Goal: Task Accomplishment & Management: Use online tool/utility

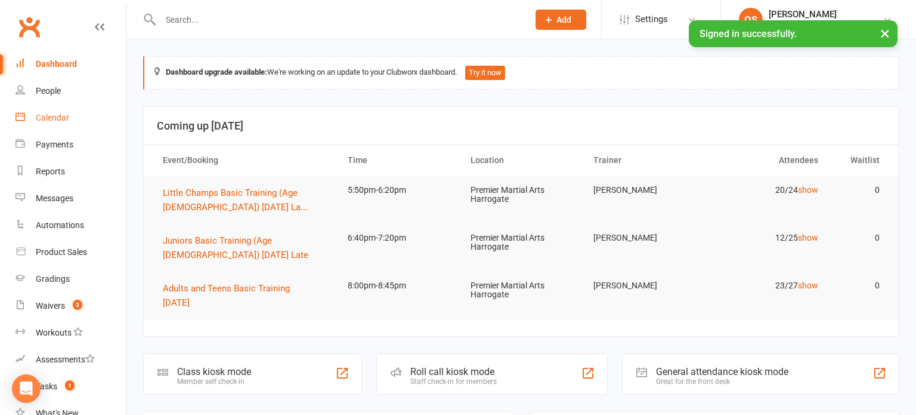
click at [33, 115] on link "Calendar" at bounding box center [71, 117] width 110 height 27
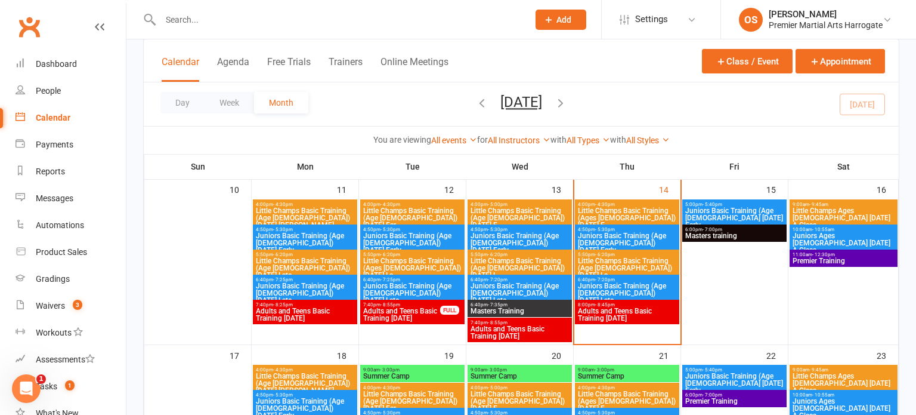
scroll to position [419, 0]
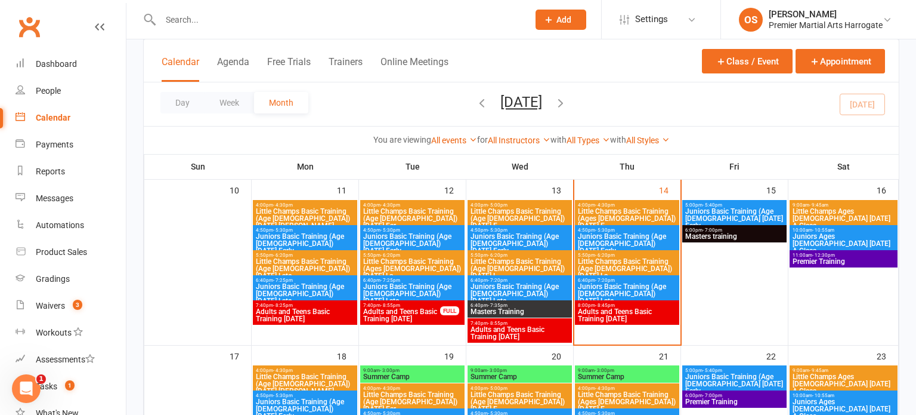
click at [647, 266] on span "Little Champs Basic Training (Age [DEMOGRAPHIC_DATA]) [DATE] La..." at bounding box center [628, 268] width 100 height 21
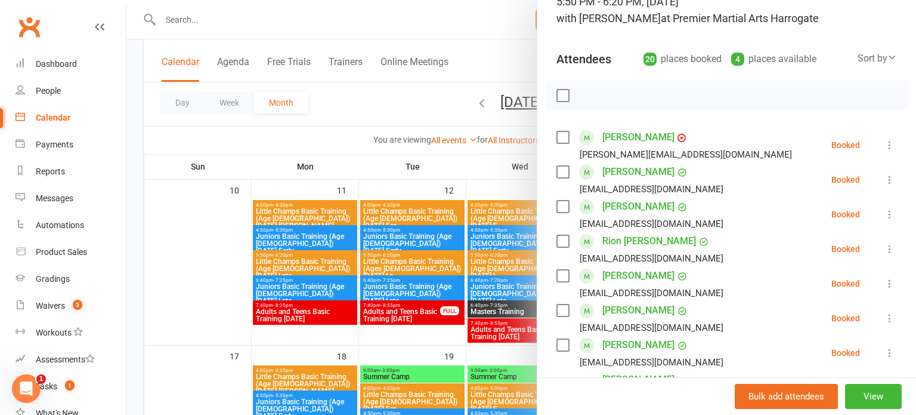
scroll to position [95, 0]
click at [891, 184] on button at bounding box center [890, 178] width 14 height 14
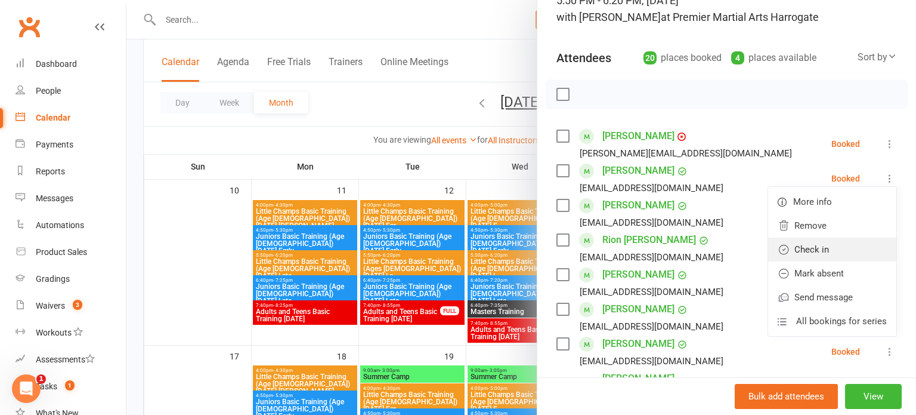
click at [839, 240] on link "Check in" at bounding box center [832, 249] width 128 height 24
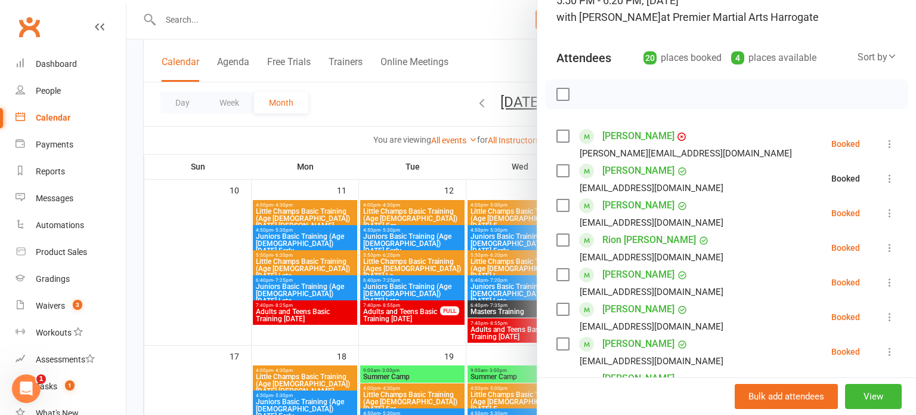
click at [460, 192] on div at bounding box center [521, 207] width 790 height 415
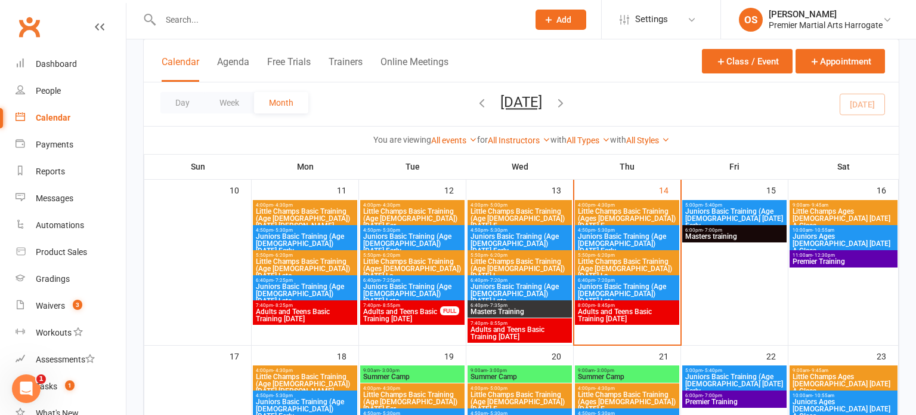
click at [608, 235] on span "Juniors Basic Training (Age [DEMOGRAPHIC_DATA]) [DATE] Early" at bounding box center [628, 243] width 100 height 21
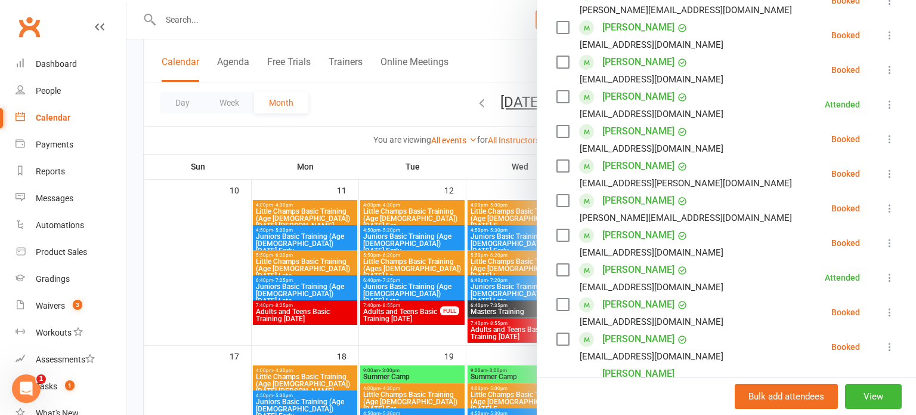
scroll to position [249, 0]
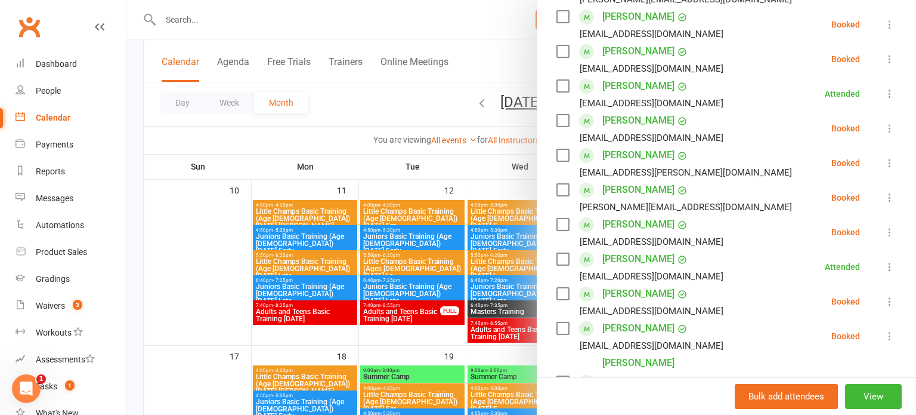
click at [889, 234] on icon at bounding box center [890, 232] width 12 height 12
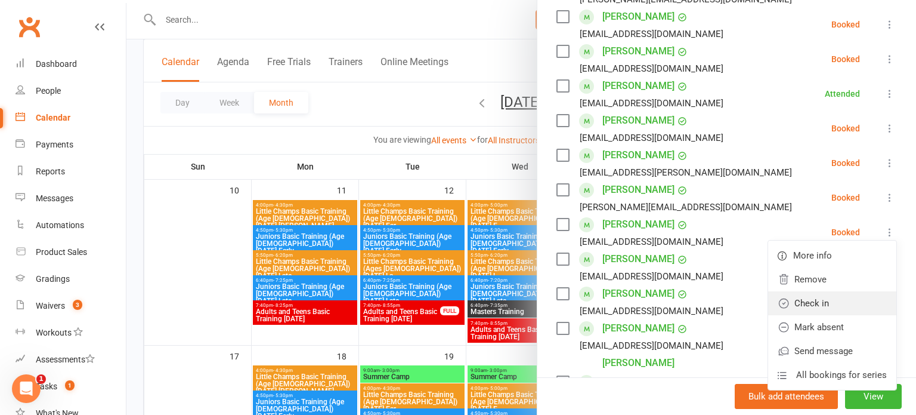
click at [823, 308] on link "Check in" at bounding box center [832, 303] width 128 height 24
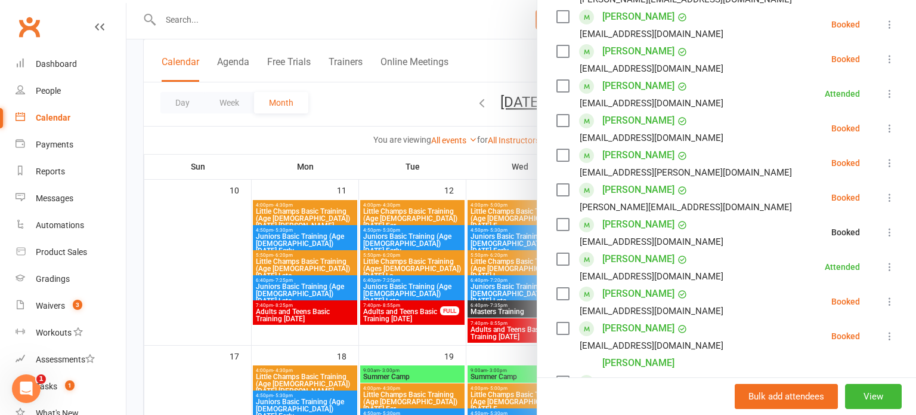
click at [890, 299] on icon at bounding box center [890, 301] width 12 height 12
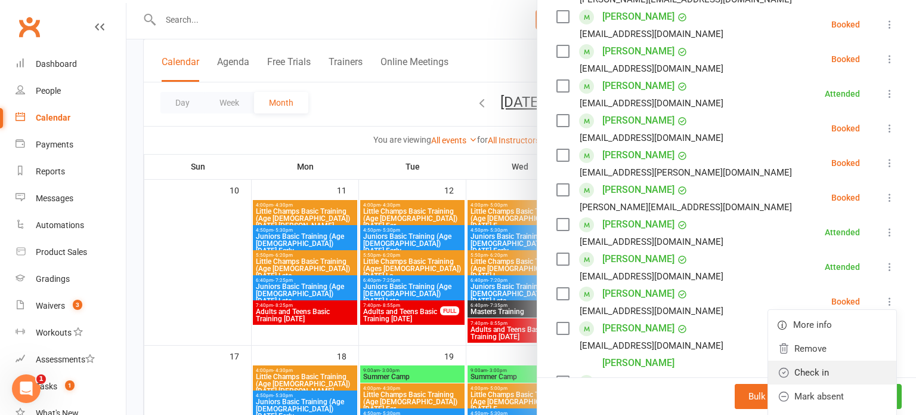
click at [810, 373] on link "Check in" at bounding box center [832, 372] width 128 height 24
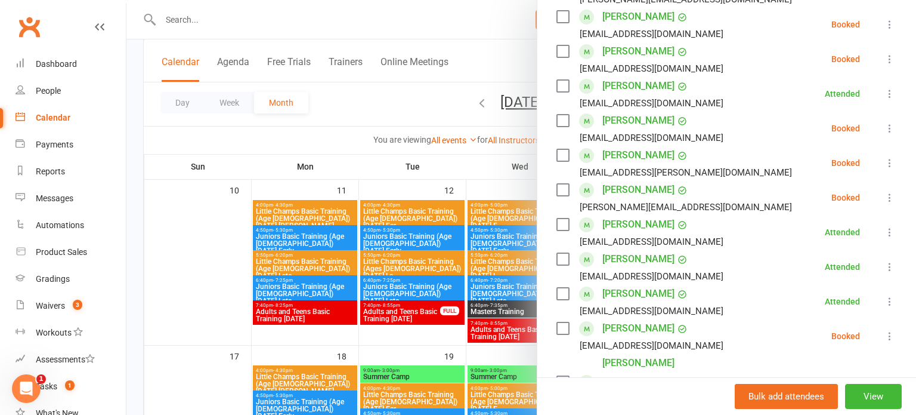
click at [886, 331] on icon at bounding box center [890, 336] width 12 height 12
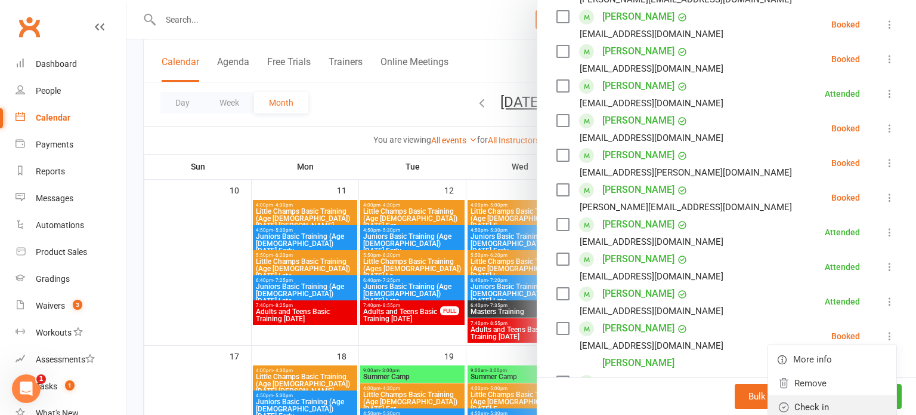
click at [788, 401] on icon at bounding box center [784, 407] width 12 height 12
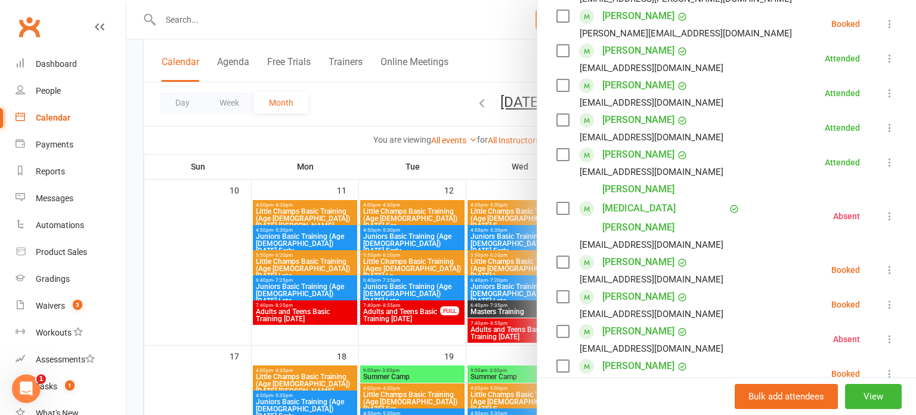
scroll to position [431, 0]
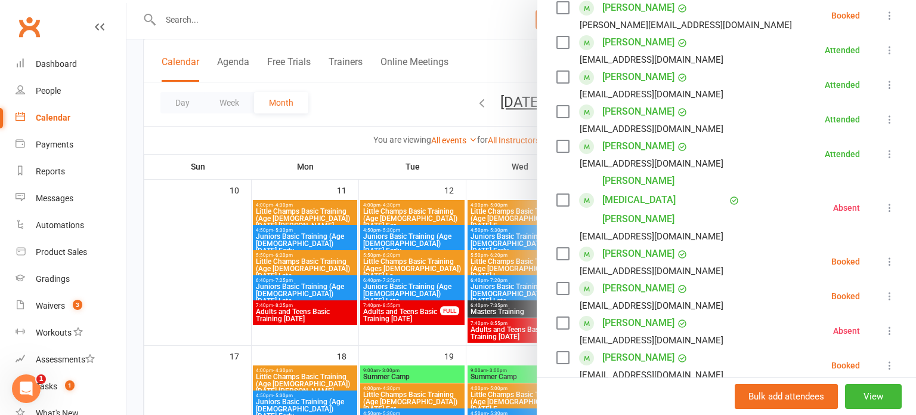
click at [886, 255] on icon at bounding box center [890, 261] width 12 height 12
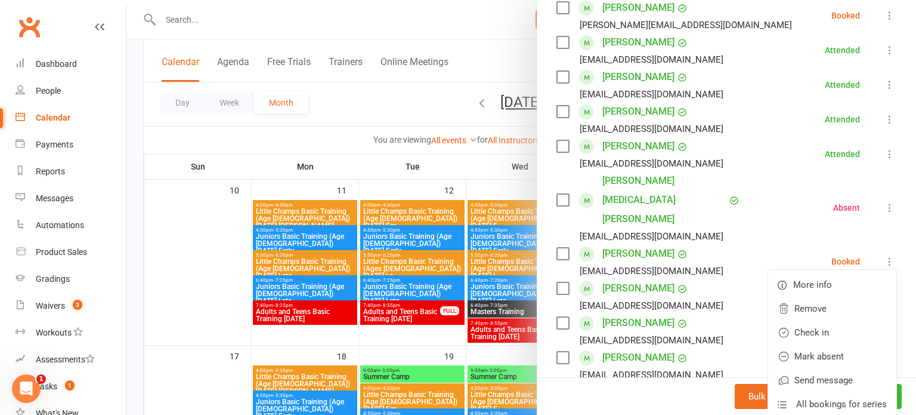
click at [636, 244] on link "[PERSON_NAME]" at bounding box center [639, 253] width 72 height 19
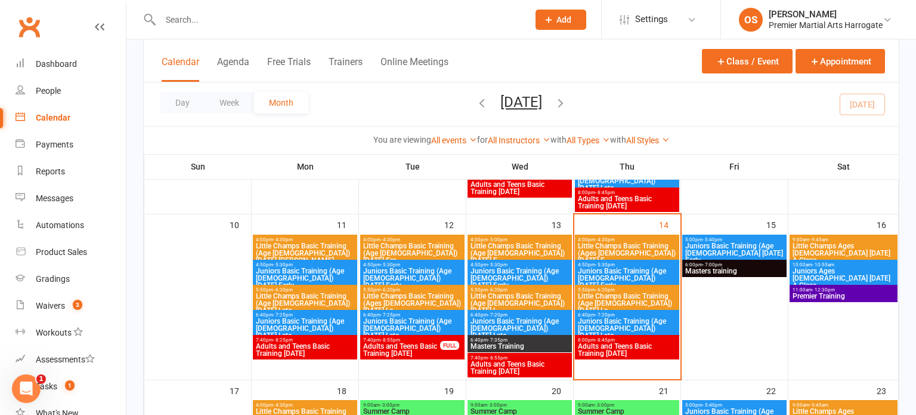
scroll to position [384, 0]
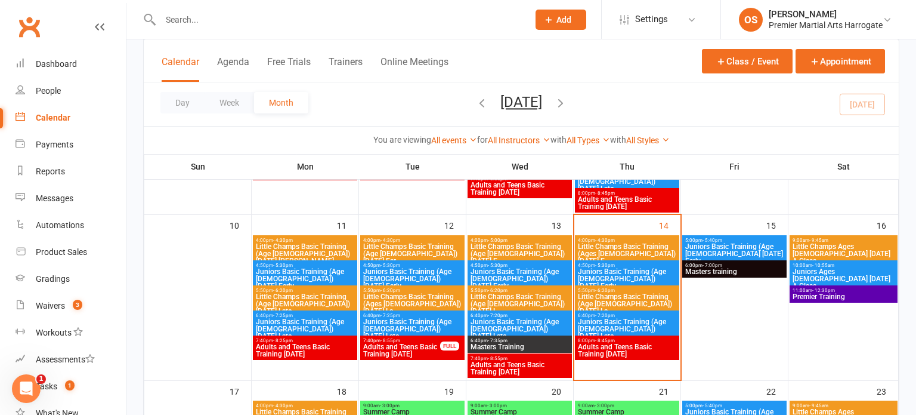
click at [635, 279] on span "Juniors Basic Training (Age [DEMOGRAPHIC_DATA]) [DATE] Early" at bounding box center [628, 278] width 100 height 21
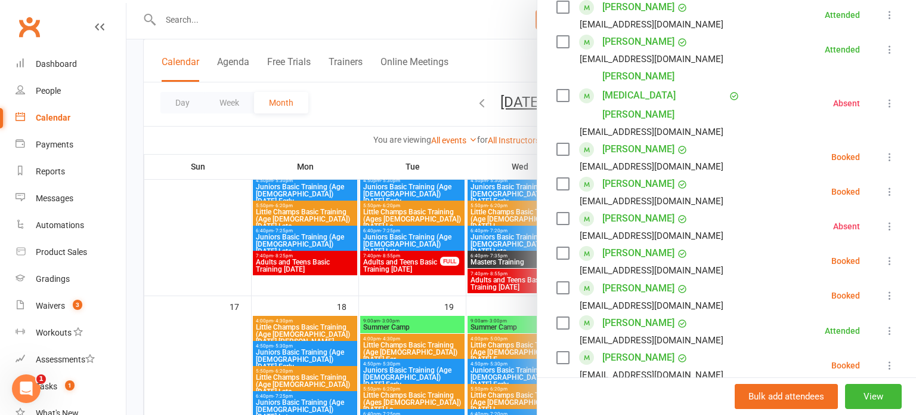
scroll to position [525, 0]
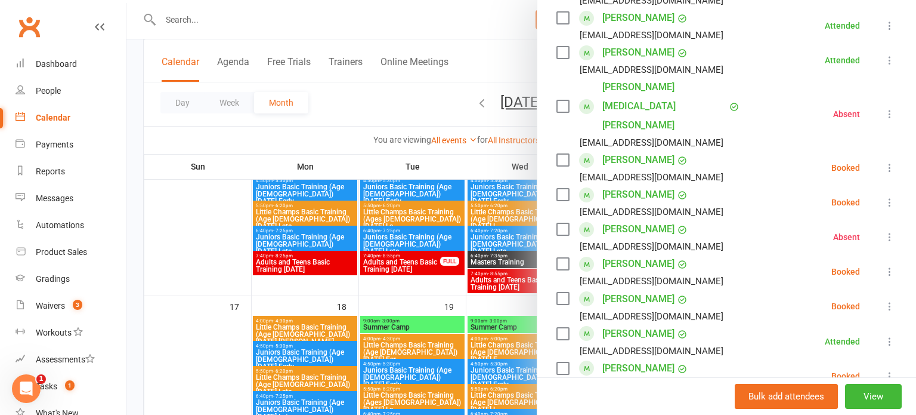
click at [889, 162] on icon at bounding box center [890, 168] width 12 height 12
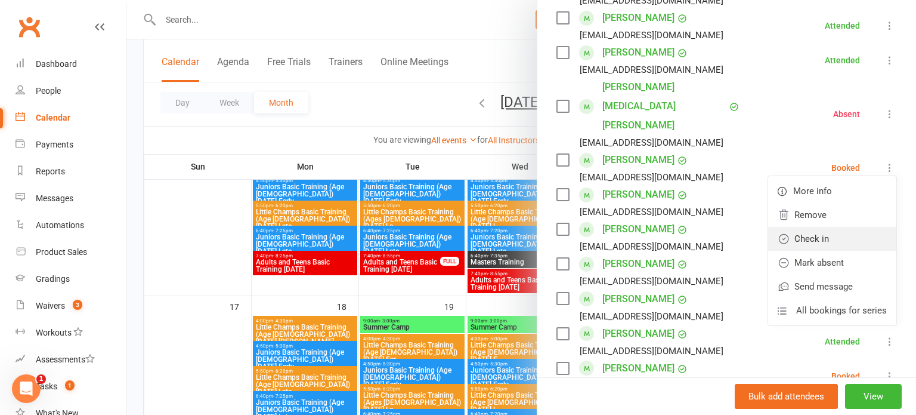
click at [840, 227] on link "Check in" at bounding box center [832, 239] width 128 height 24
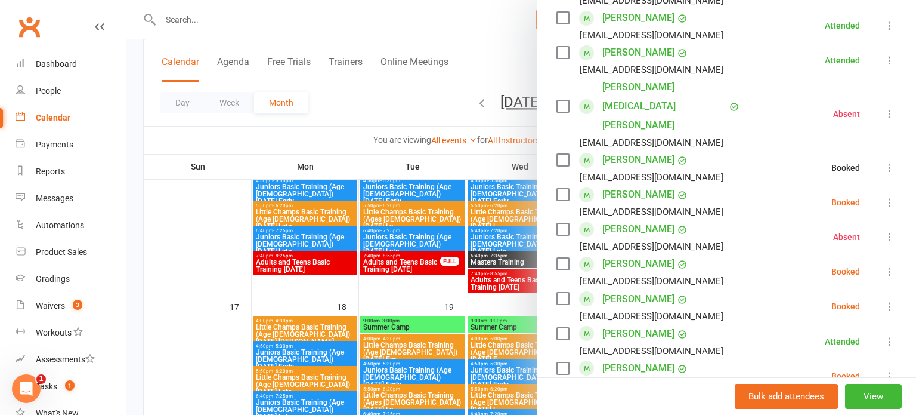
click at [889, 196] on icon at bounding box center [890, 202] width 12 height 12
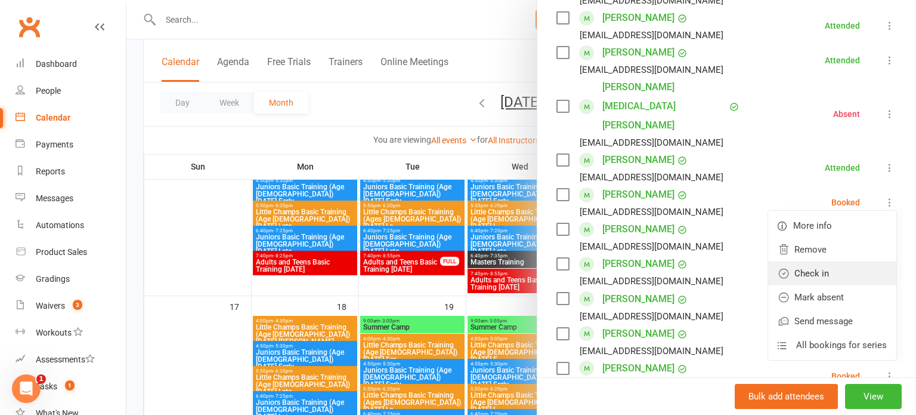
click at [835, 261] on link "Check in" at bounding box center [832, 273] width 128 height 24
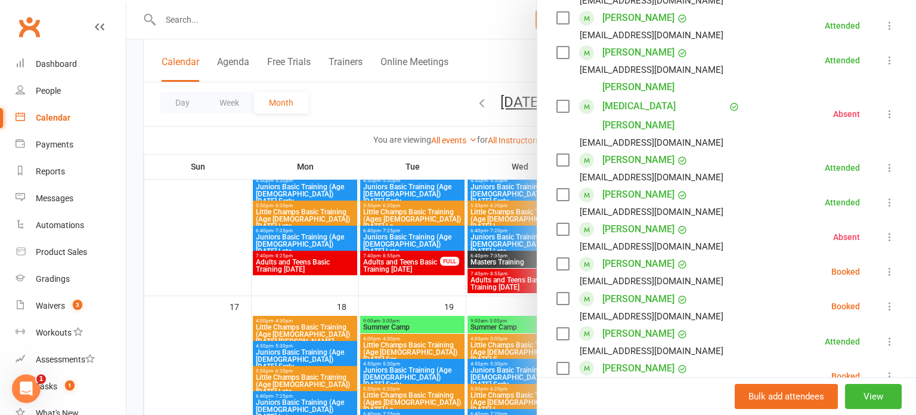
click at [887, 370] on icon at bounding box center [890, 376] width 12 height 12
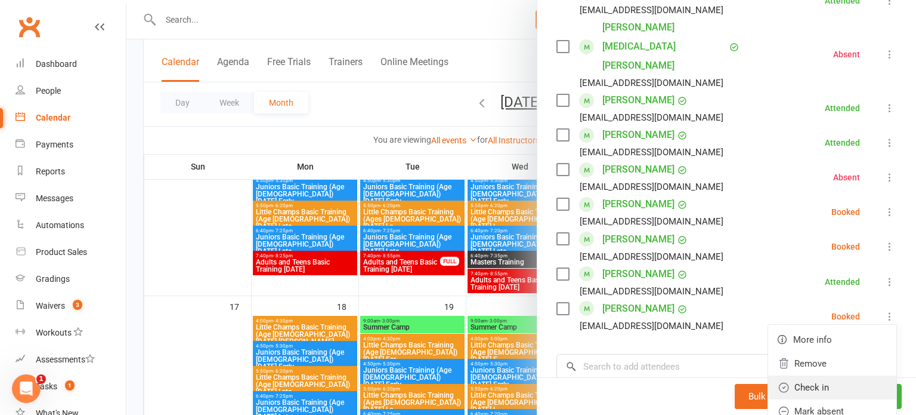
click at [867, 375] on link "Check in" at bounding box center [832, 387] width 128 height 24
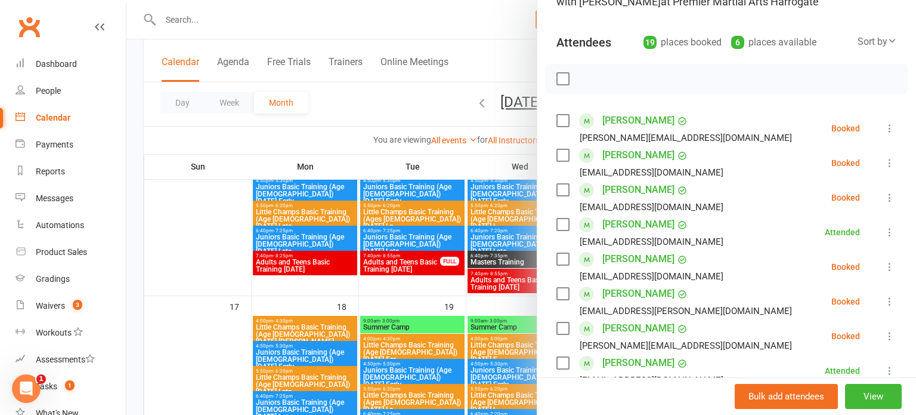
scroll to position [110, 0]
click at [458, 258] on div at bounding box center [521, 207] width 790 height 415
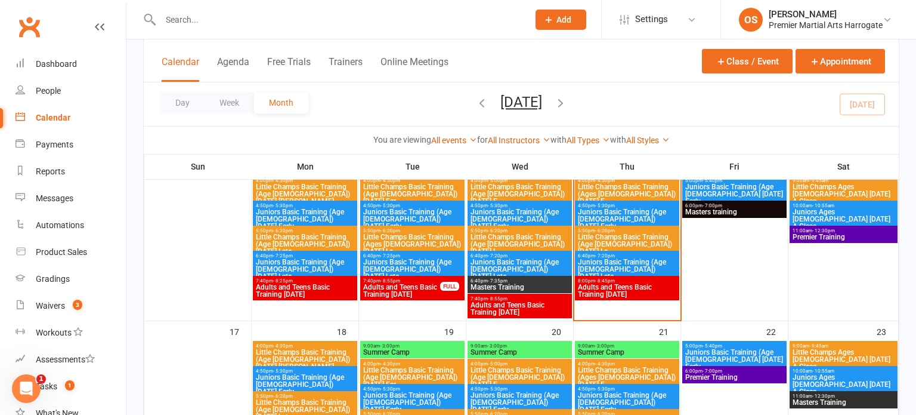
scroll to position [443, 0]
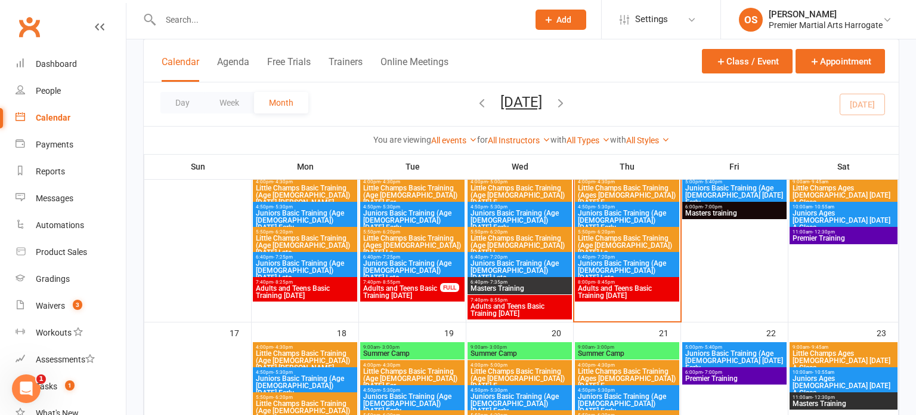
click at [601, 243] on span "Little Champs Basic Training (Age [DEMOGRAPHIC_DATA]) [DATE] La..." at bounding box center [628, 244] width 100 height 21
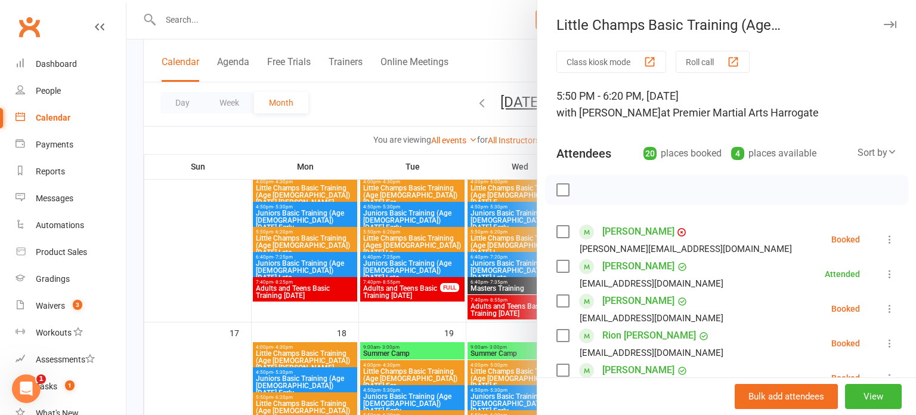
click at [887, 238] on icon at bounding box center [890, 239] width 12 height 12
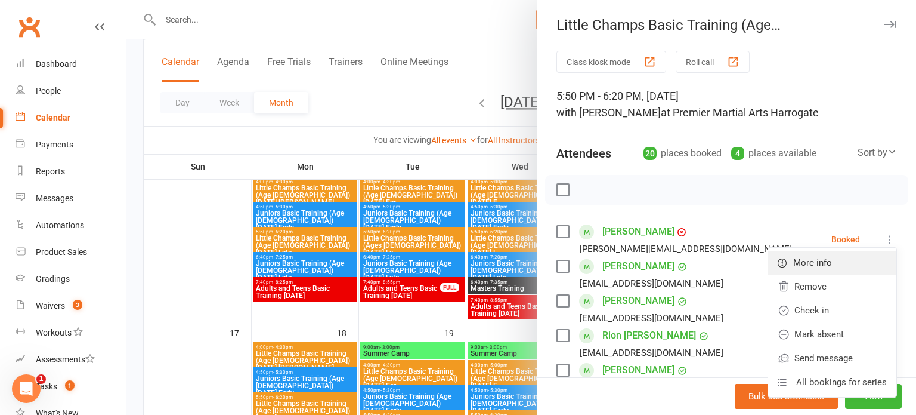
click at [801, 251] on link "More info" at bounding box center [832, 263] width 128 height 24
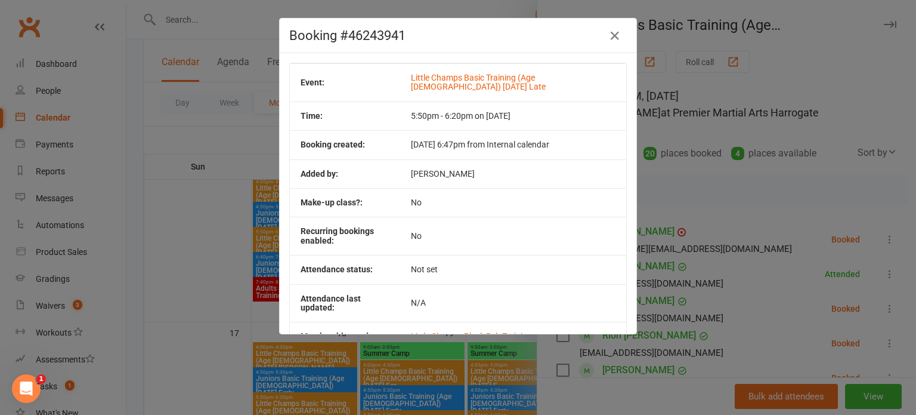
click at [801, 250] on div "Booking #46243941 Event: Little Champs Basic Training (Age [DEMOGRAPHIC_DATA]) …" at bounding box center [458, 207] width 916 height 415
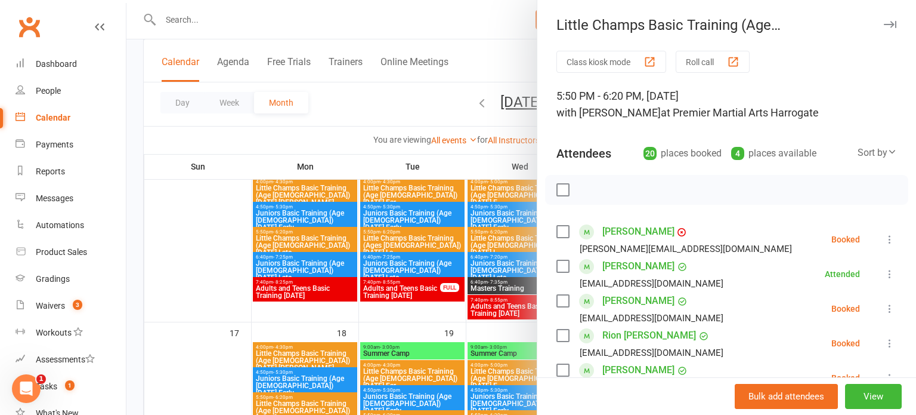
click at [886, 240] on icon at bounding box center [890, 239] width 12 height 12
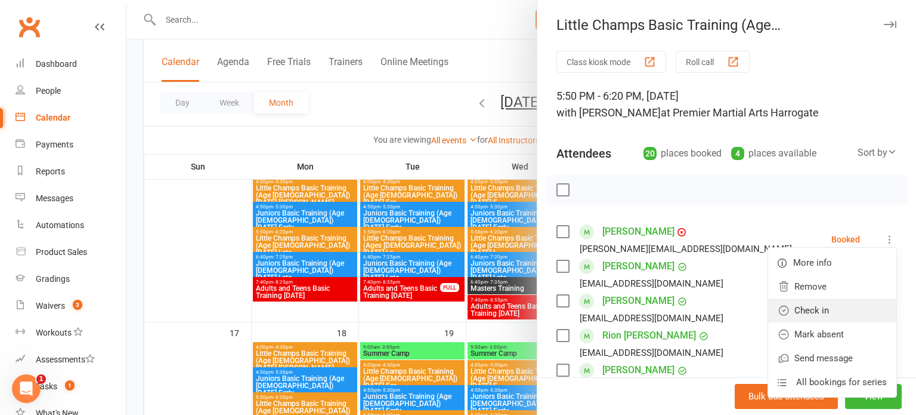
click at [836, 302] on link "Check in" at bounding box center [832, 310] width 128 height 24
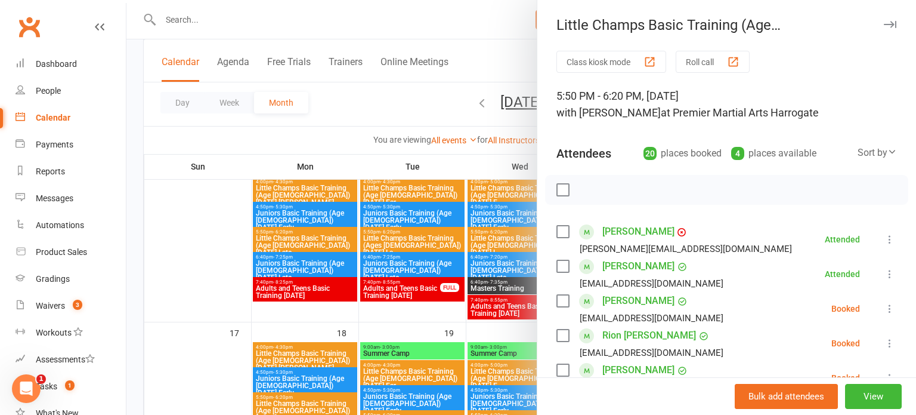
click at [890, 342] on icon at bounding box center [890, 343] width 12 height 12
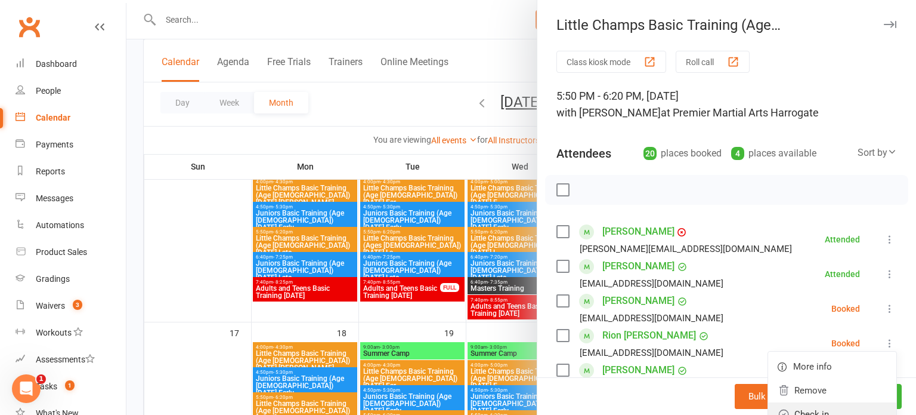
click at [817, 412] on link "Check in" at bounding box center [832, 414] width 128 height 24
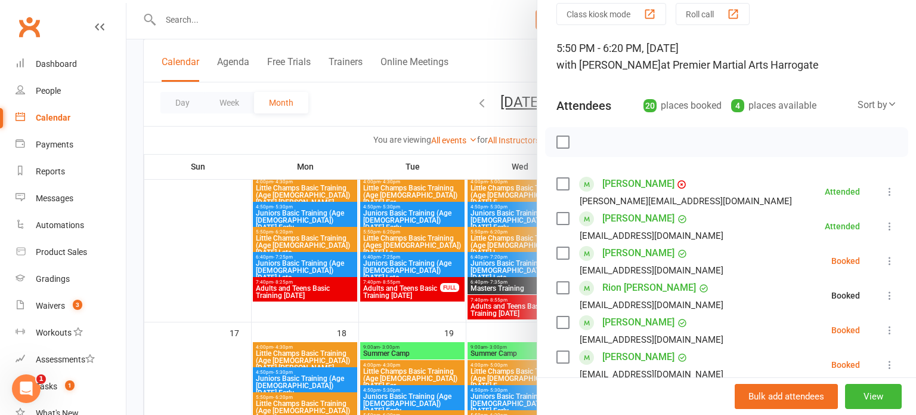
scroll to position [63, 0]
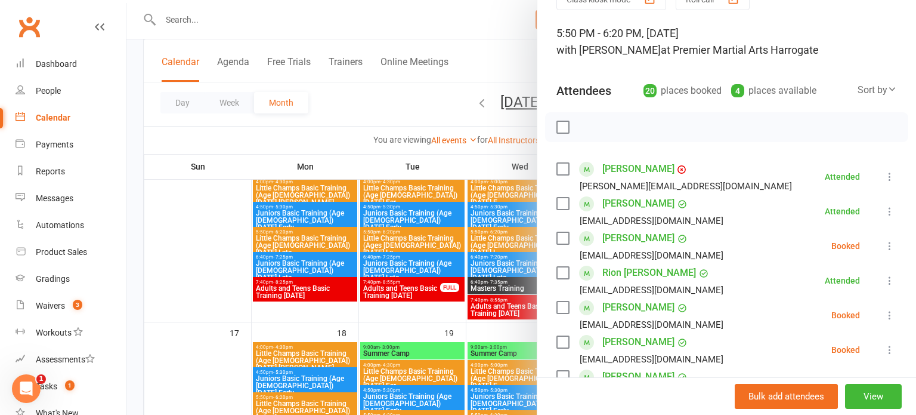
click at [888, 311] on icon at bounding box center [890, 315] width 12 height 12
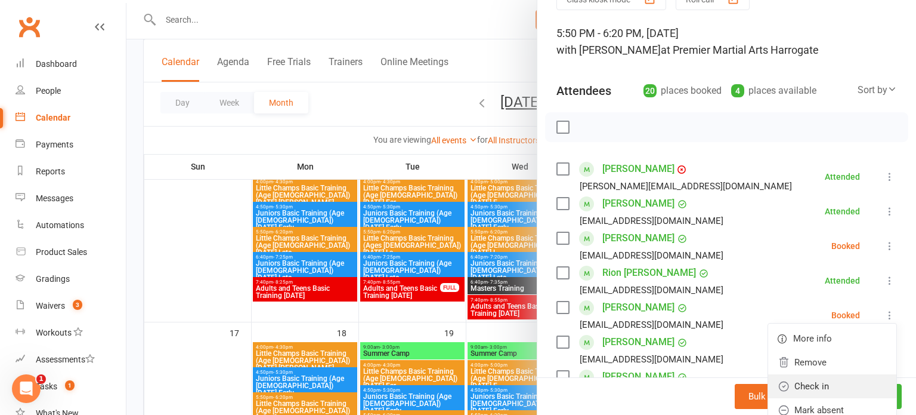
click at [838, 379] on link "Check in" at bounding box center [832, 386] width 128 height 24
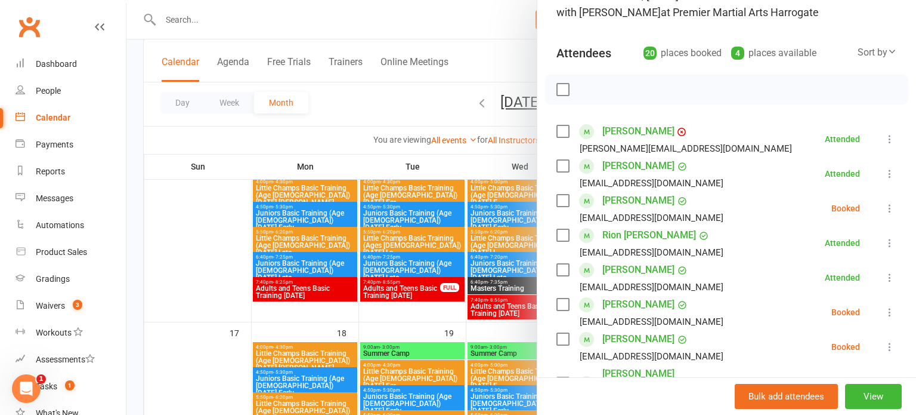
scroll to position [101, 0]
click at [887, 314] on icon at bounding box center [890, 311] width 12 height 12
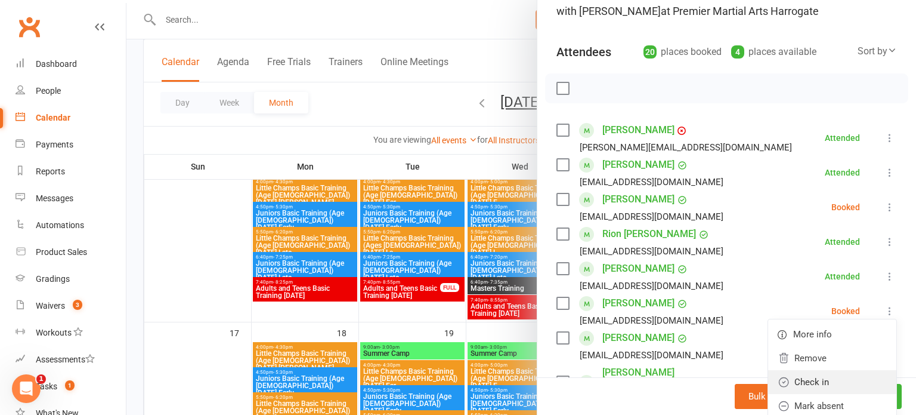
click at [840, 373] on link "Check in" at bounding box center [832, 382] width 128 height 24
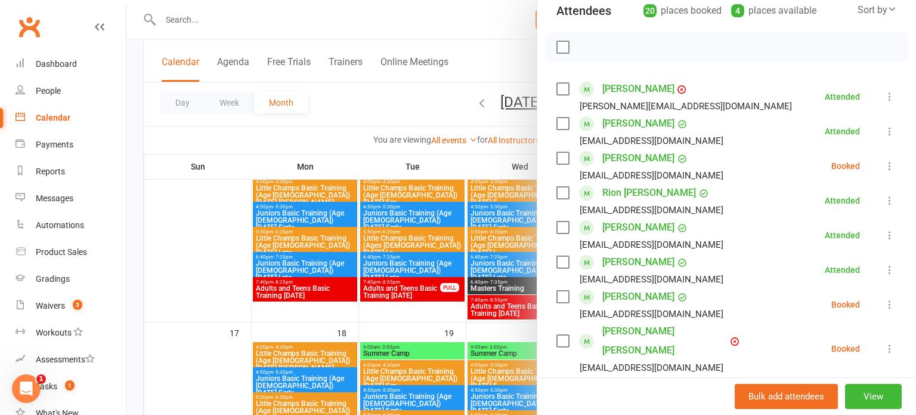
scroll to position [143, 0]
click at [890, 303] on icon at bounding box center [890, 304] width 12 height 12
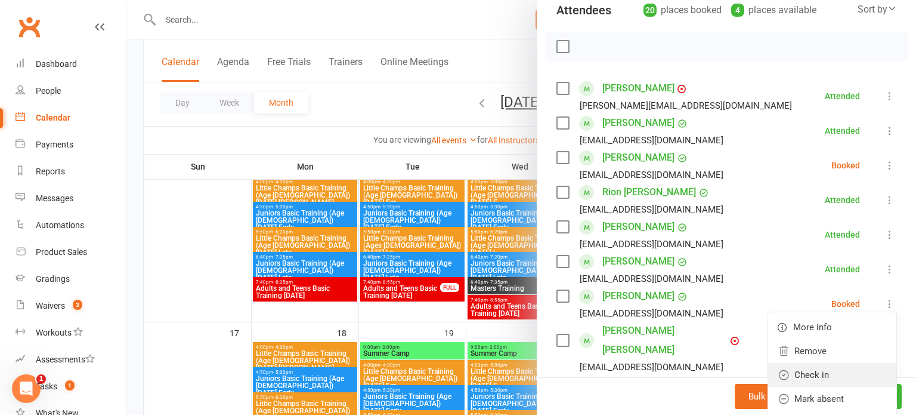
click at [816, 382] on link "Check in" at bounding box center [832, 375] width 128 height 24
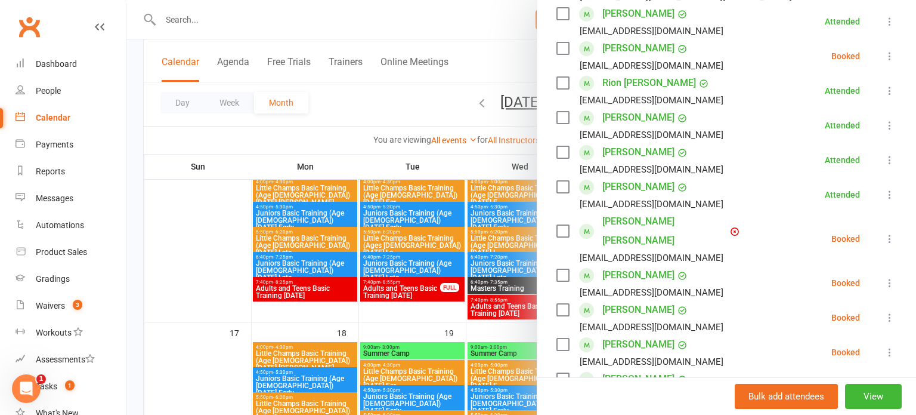
scroll to position [253, 0]
click at [889, 311] on icon at bounding box center [890, 317] width 12 height 12
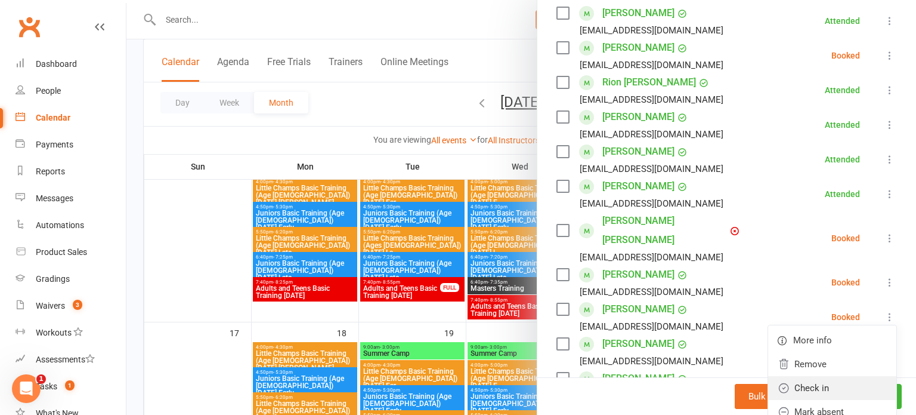
click at [833, 376] on link "Check in" at bounding box center [832, 388] width 128 height 24
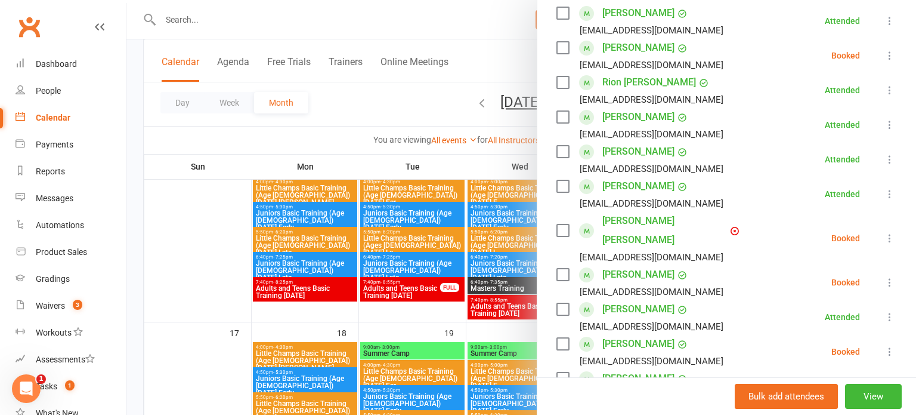
click at [885, 276] on icon at bounding box center [890, 282] width 12 height 12
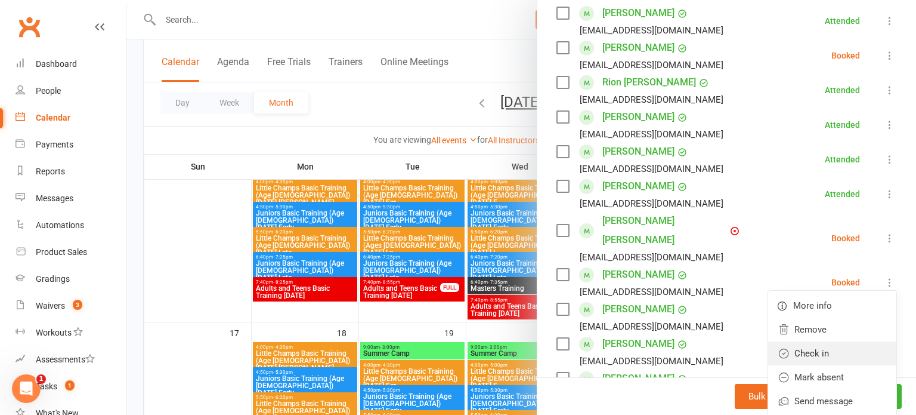
click at [835, 341] on link "Check in" at bounding box center [832, 353] width 128 height 24
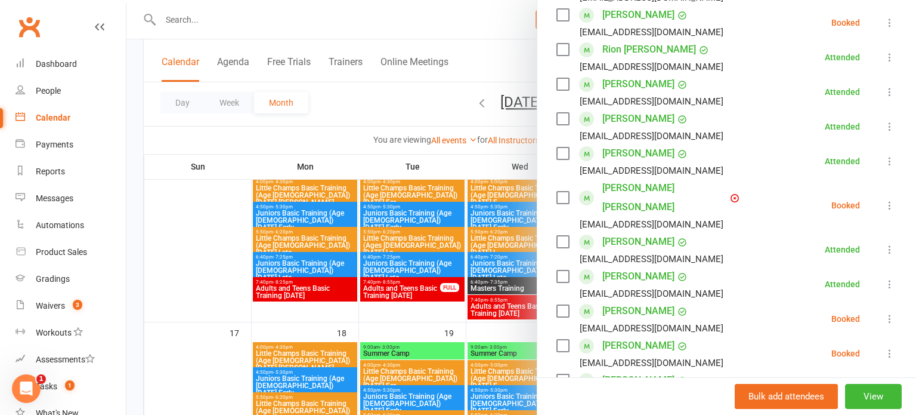
scroll to position [286, 0]
click at [887, 312] on icon at bounding box center [890, 318] width 12 height 12
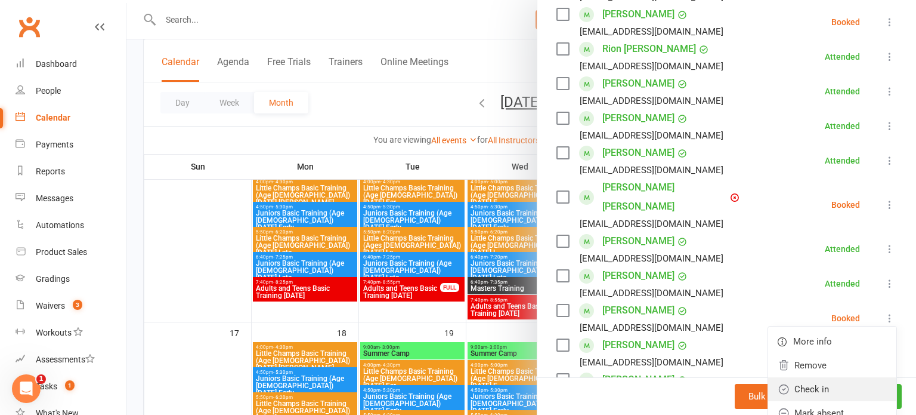
click at [845, 377] on link "Check in" at bounding box center [832, 389] width 128 height 24
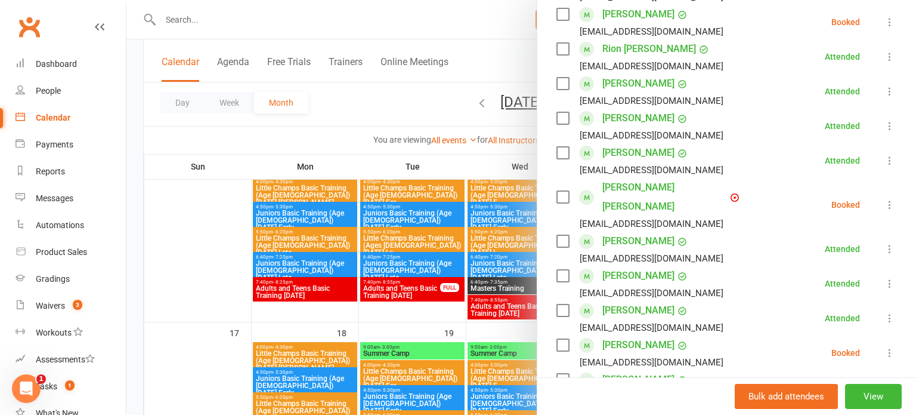
click at [890, 347] on icon at bounding box center [890, 353] width 12 height 12
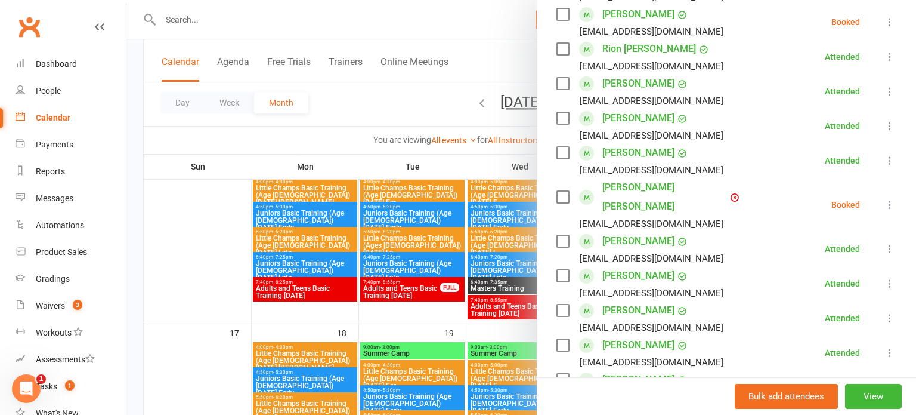
click at [891, 381] on icon at bounding box center [890, 387] width 12 height 12
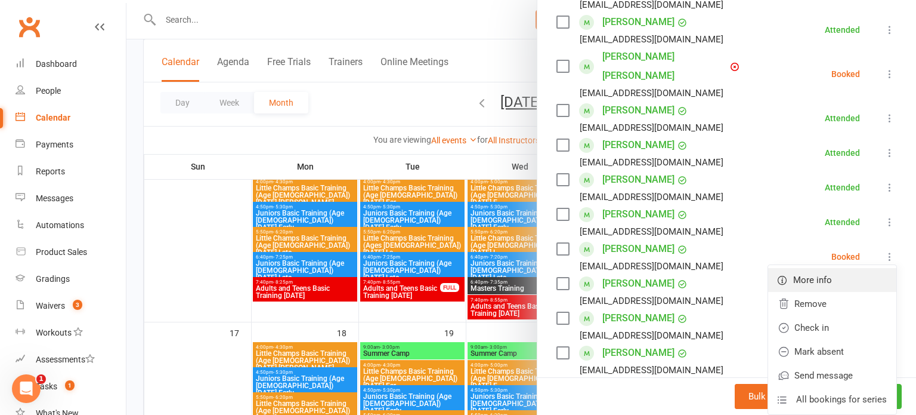
scroll to position [426, 0]
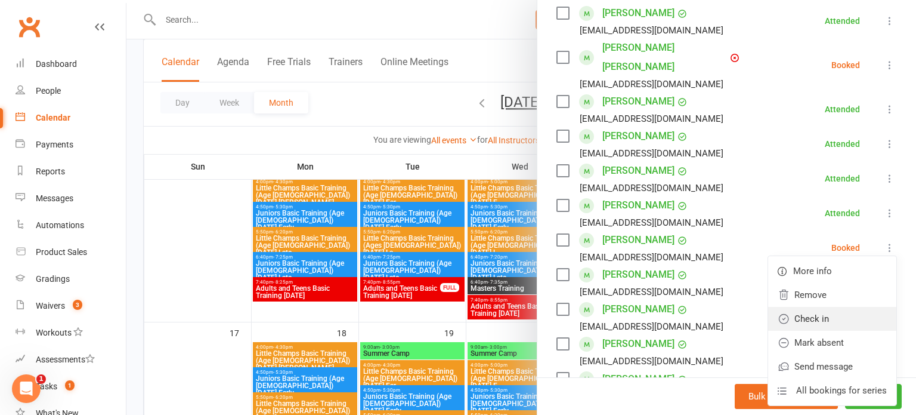
click at [810, 307] on link "Check in" at bounding box center [832, 319] width 128 height 24
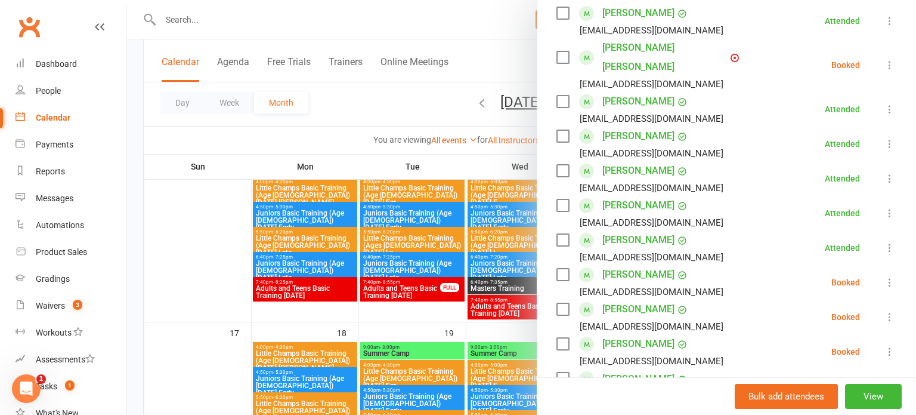
click at [884, 275] on button at bounding box center [890, 282] width 14 height 14
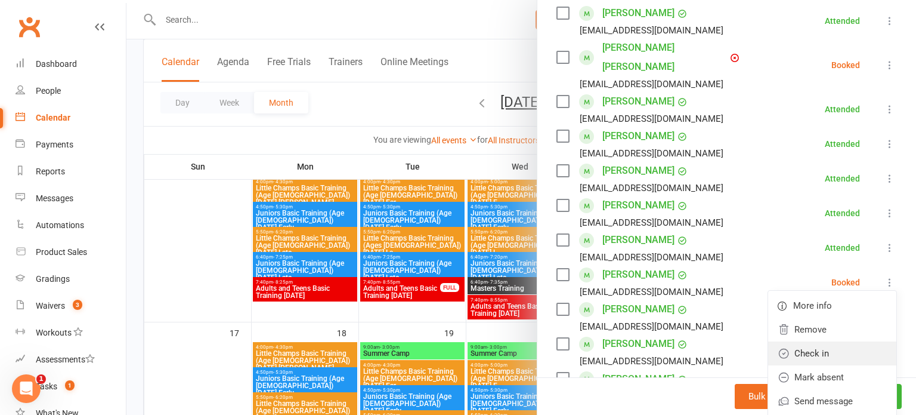
click at [830, 341] on link "Check in" at bounding box center [832, 353] width 128 height 24
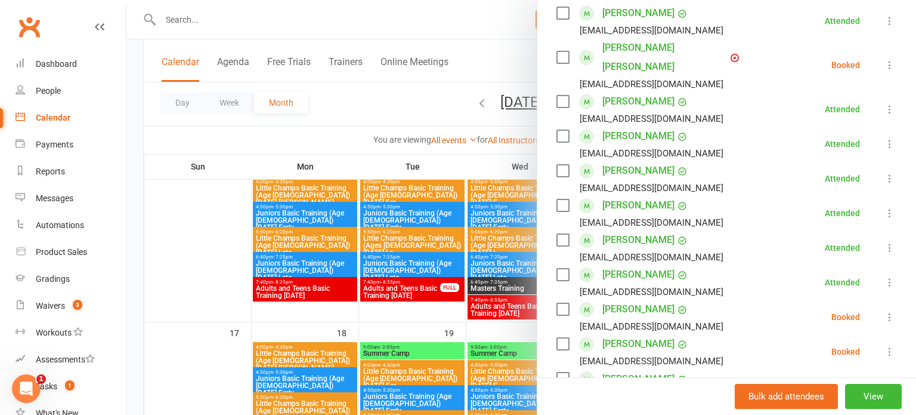
click at [891, 345] on icon at bounding box center [890, 351] width 12 height 12
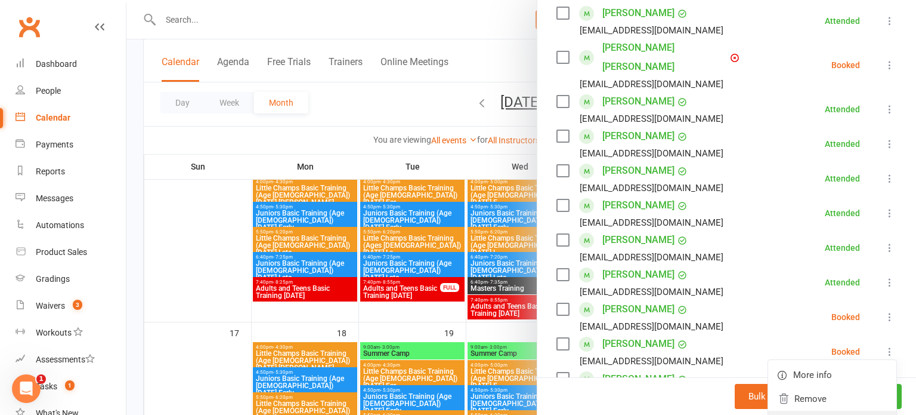
click at [831, 410] on link "Check in" at bounding box center [832, 422] width 128 height 24
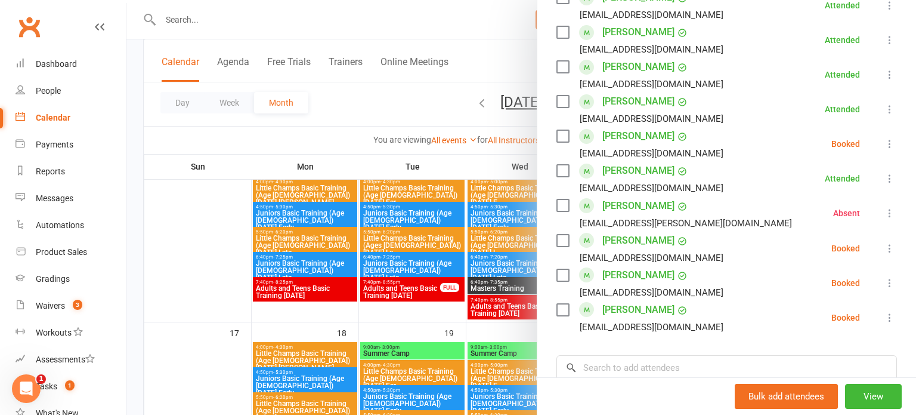
scroll to position [600, 0]
click at [892, 276] on icon at bounding box center [890, 282] width 12 height 12
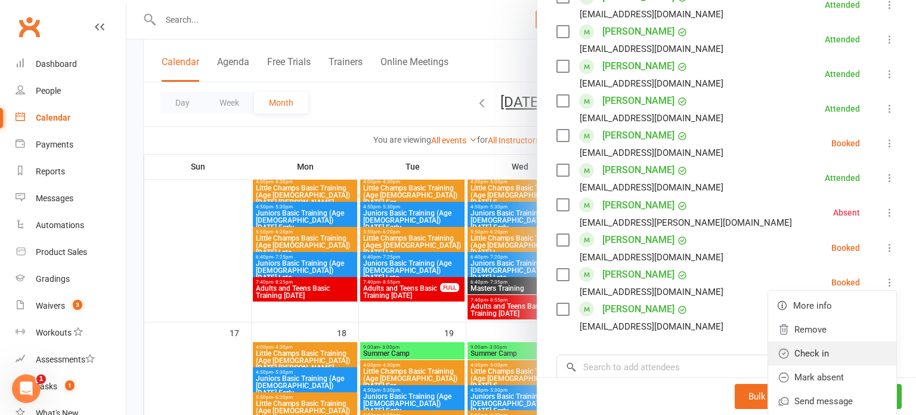
click at [829, 341] on link "Check in" at bounding box center [832, 353] width 128 height 24
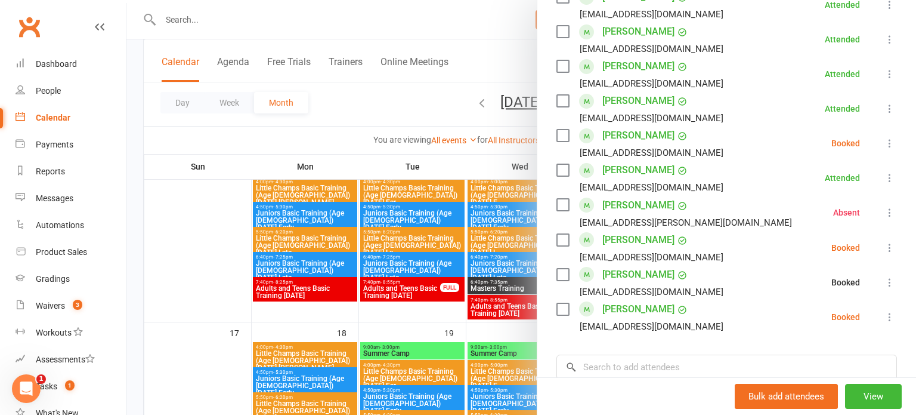
click at [890, 311] on icon at bounding box center [890, 317] width 12 height 12
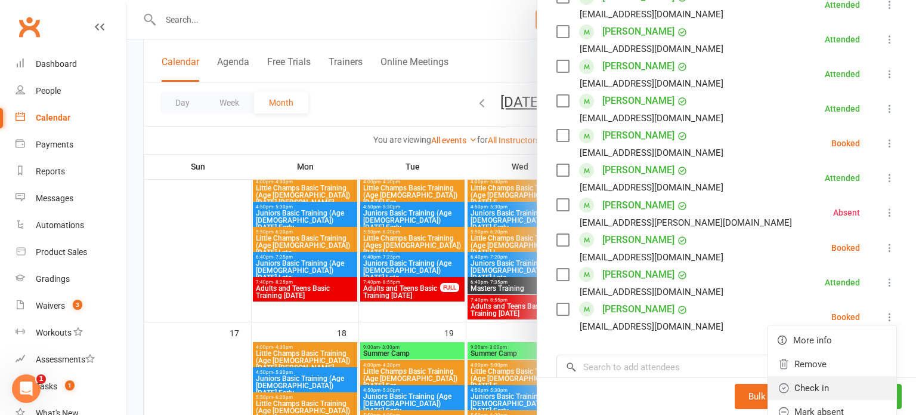
click at [814, 376] on link "Check in" at bounding box center [832, 388] width 128 height 24
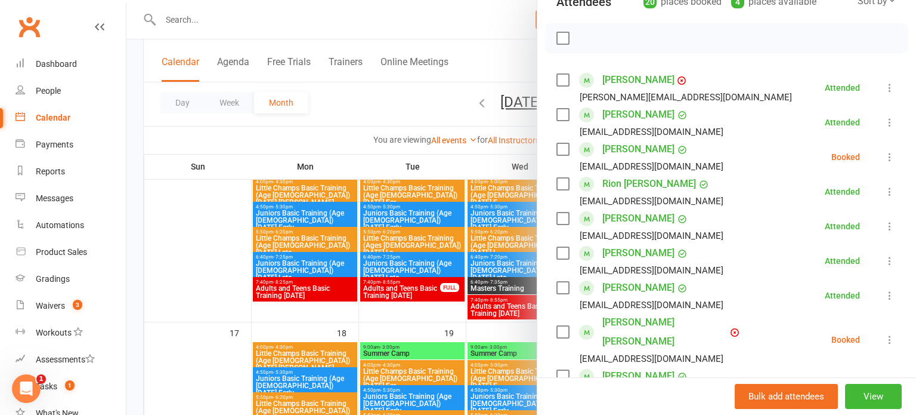
scroll to position [154, 0]
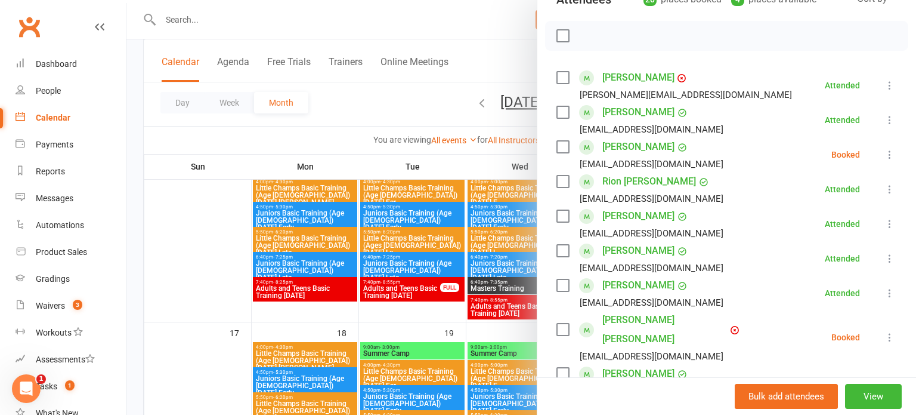
click at [650, 224] on link "[PERSON_NAME]" at bounding box center [639, 215] width 72 height 19
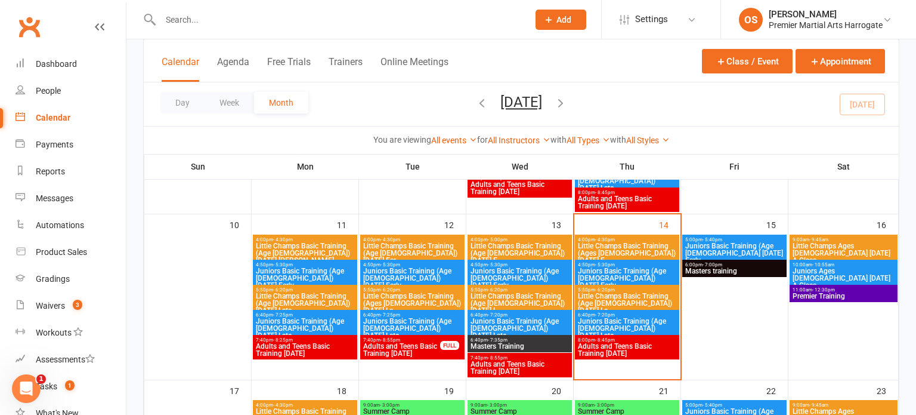
scroll to position [386, 0]
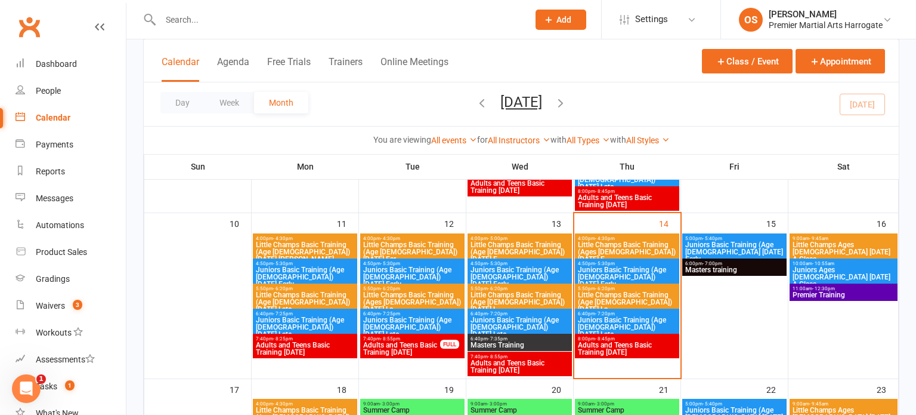
click at [617, 319] on span "Juniors Basic Training (Age [DEMOGRAPHIC_DATA]) [DATE] Late" at bounding box center [628, 326] width 100 height 21
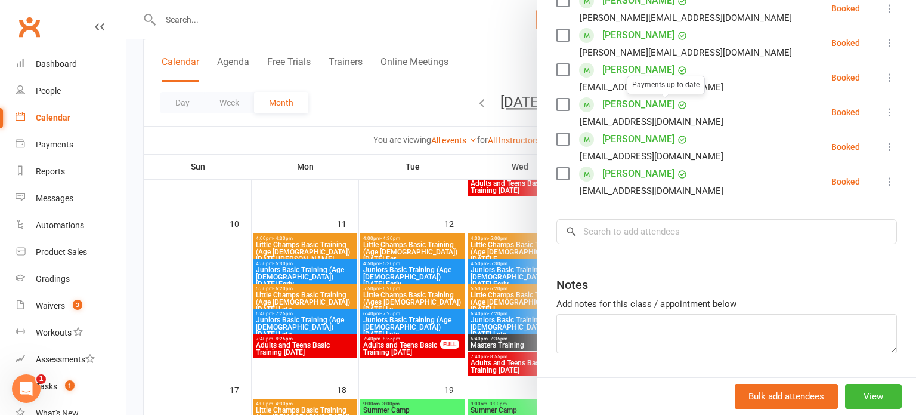
scroll to position [453, 0]
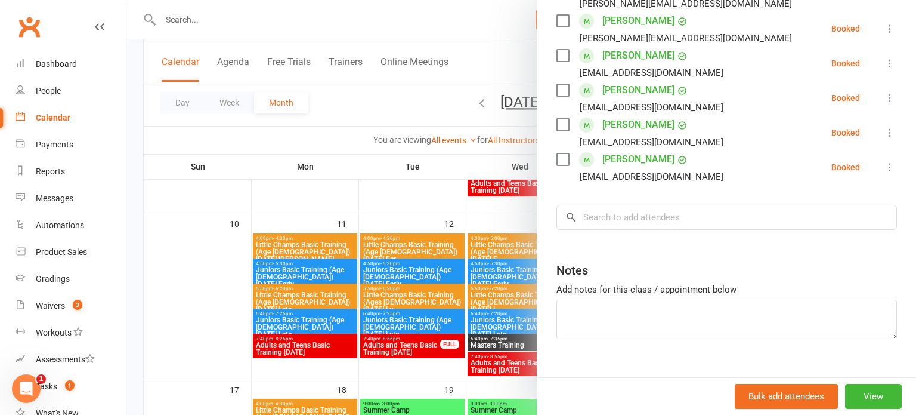
click at [515, 258] on div at bounding box center [521, 207] width 790 height 415
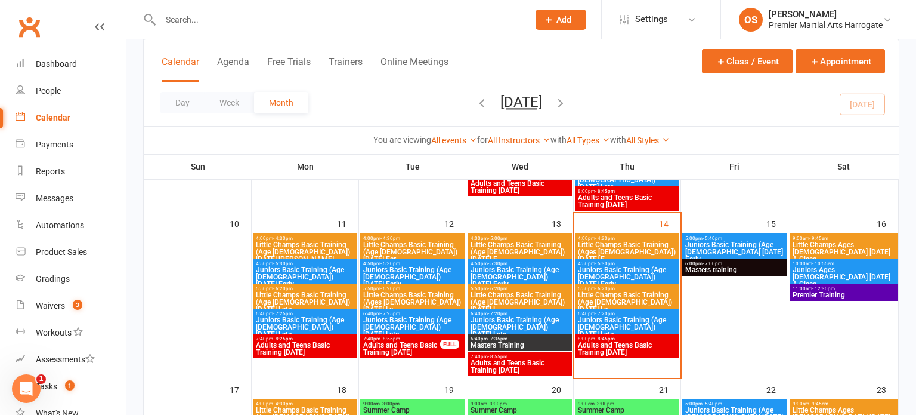
click at [627, 347] on span "Adults and Teens Basic Training [DATE]" at bounding box center [628, 348] width 100 height 14
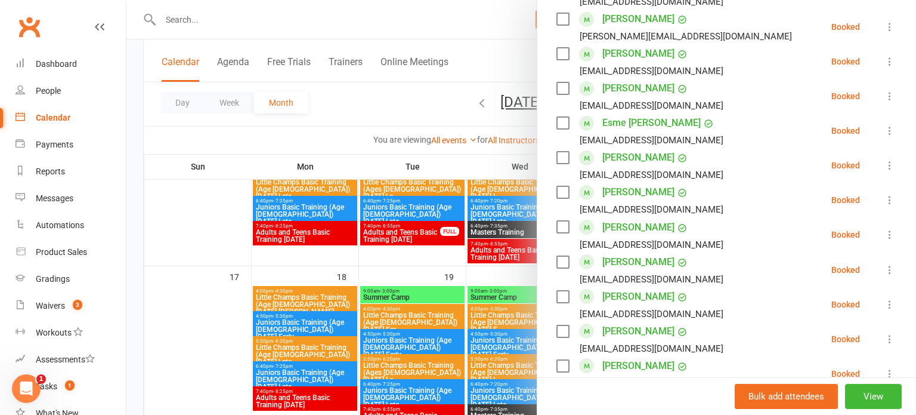
scroll to position [637, 0]
